Goal: Navigation & Orientation: Find specific page/section

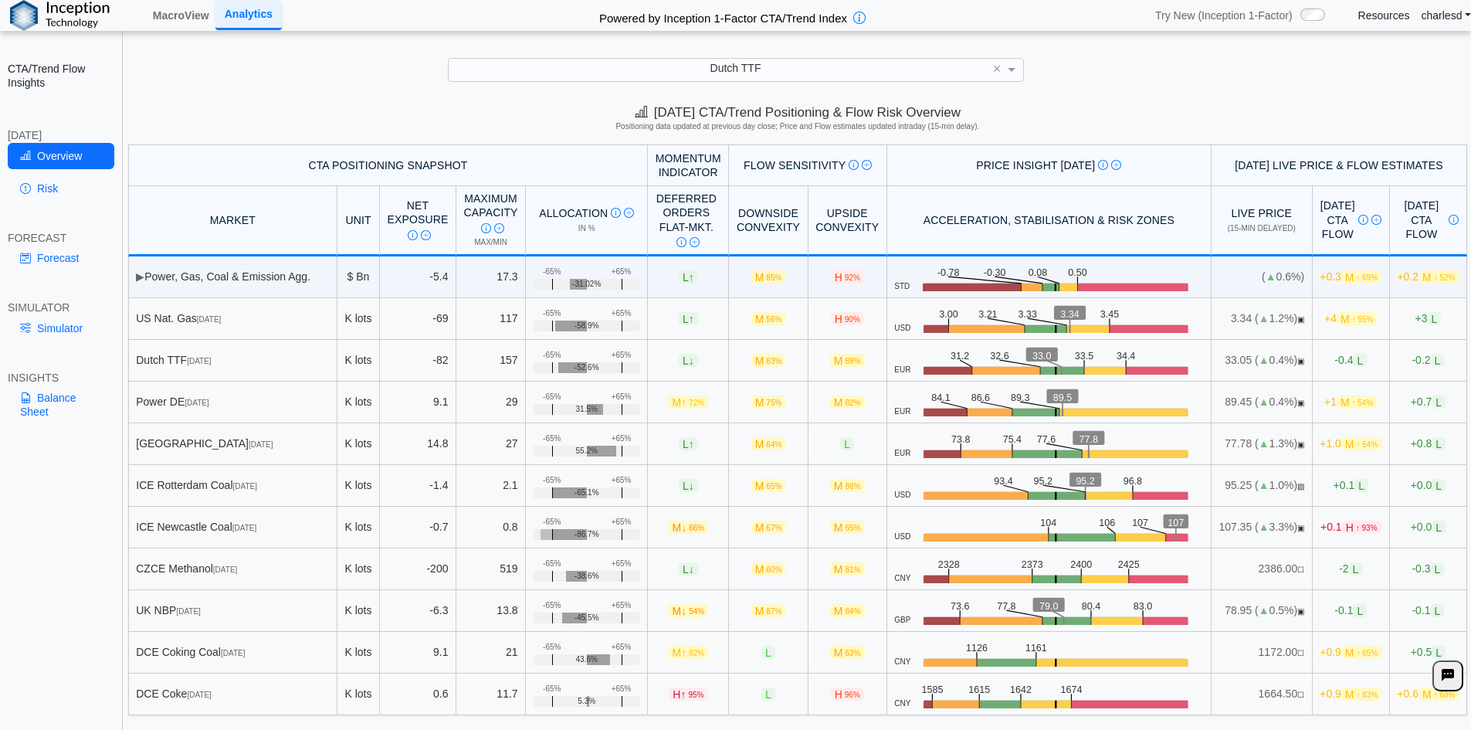
scroll to position [22, 0]
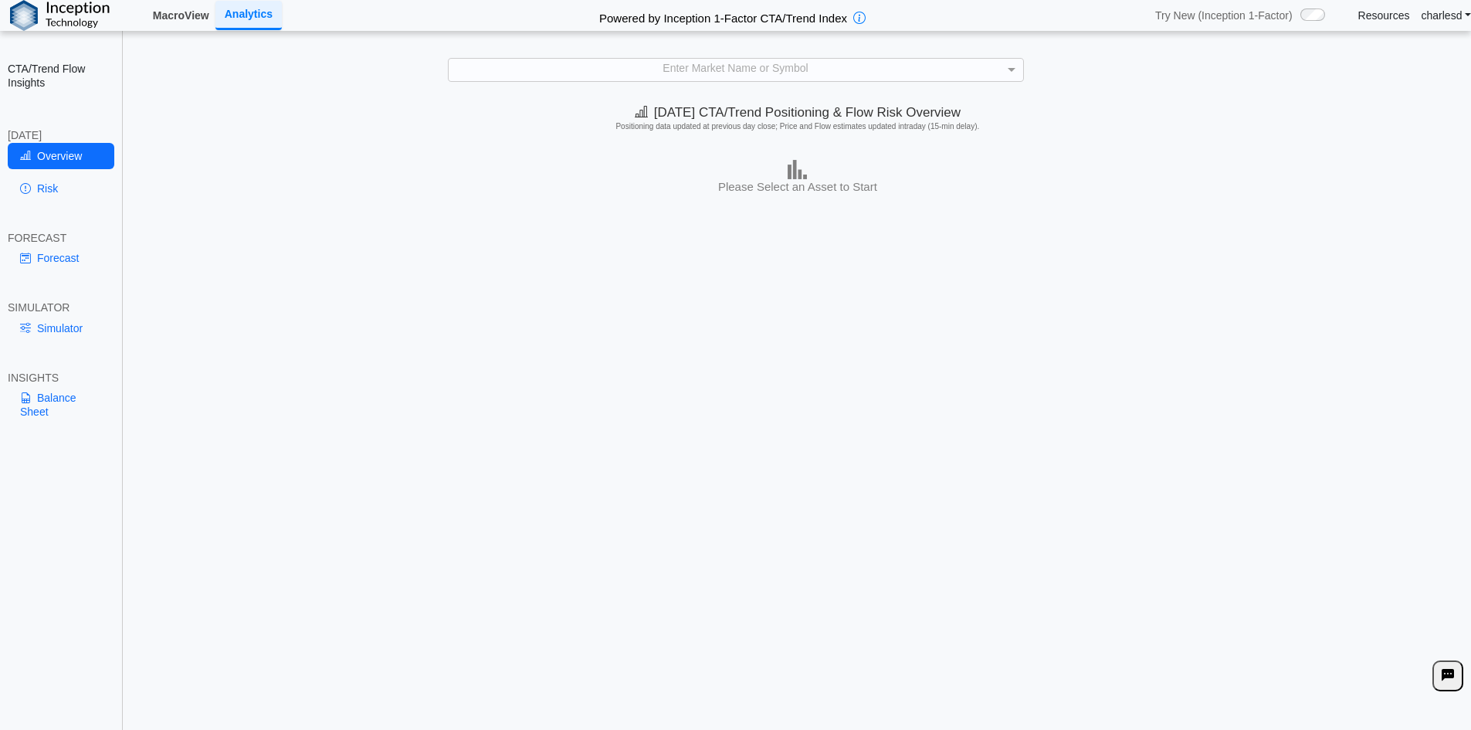
click at [178, 21] on link "MacroView" at bounding box center [181, 15] width 69 height 26
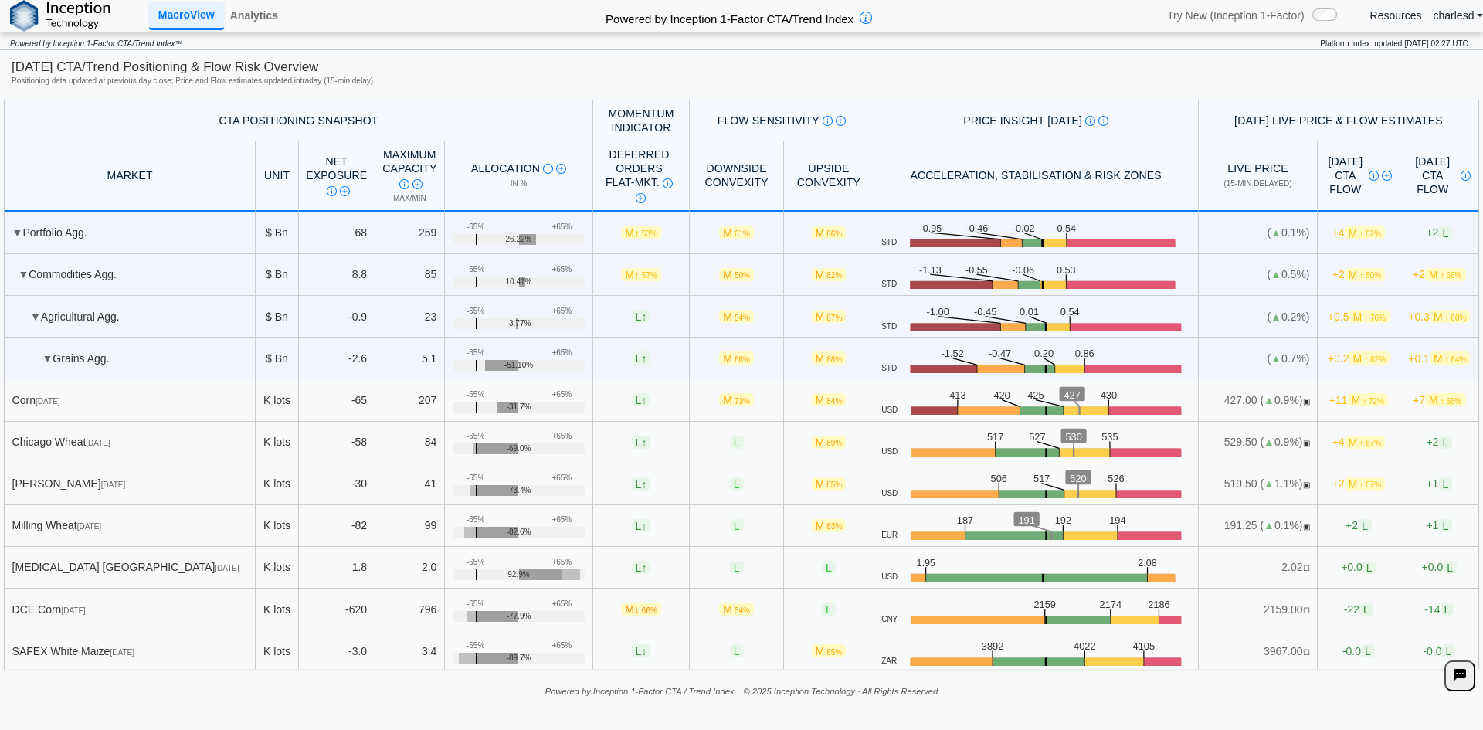
scroll to position [77, 0]
